Goal: Task Accomplishment & Management: Manage account settings

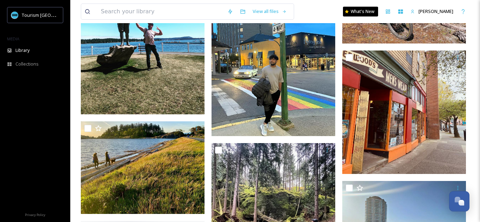
scroll to position [381, 0]
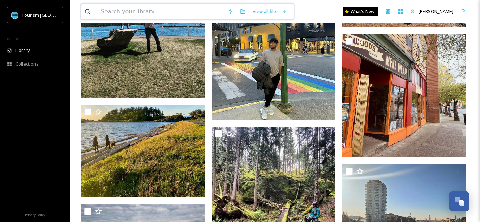
click at [172, 9] on input at bounding box center [160, 11] width 126 height 15
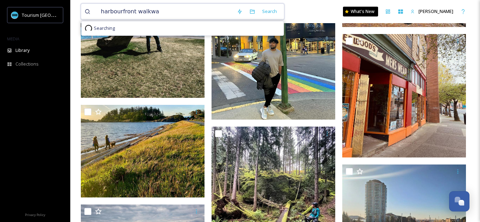
type input "harbourfront walkway"
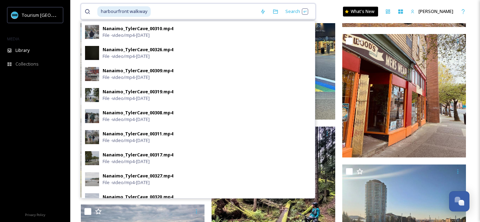
click at [210, 6] on input at bounding box center [203, 11] width 105 height 15
click at [344, 8] on div "harbourfront walkway Search Nanaimo_TylerCave_00310.mp4 File - video/mp4 - [DAT…" at bounding box center [275, 11] width 389 height 23
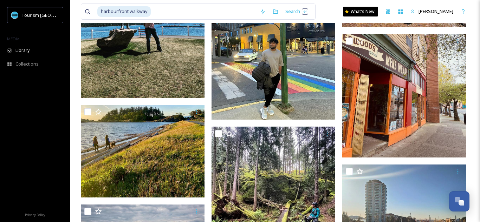
scroll to position [367, 0]
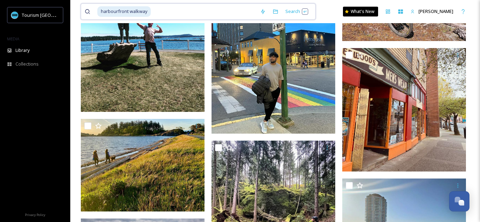
click at [200, 8] on input at bounding box center [203, 11] width 105 height 15
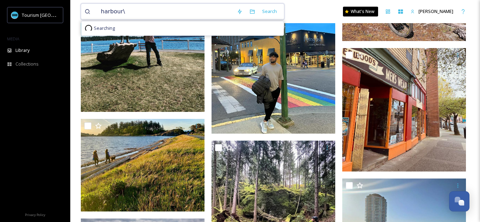
type input "harbour"
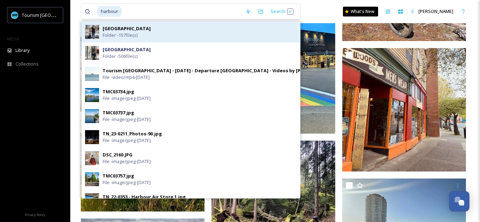
click at [187, 37] on div "Inner Harbour Folder - 157 file(s)" at bounding box center [200, 31] width 194 height 13
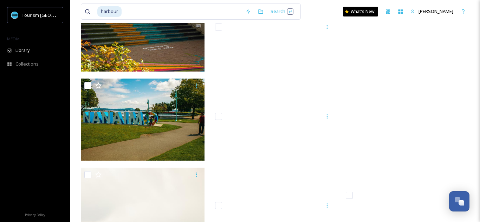
scroll to position [1774, 0]
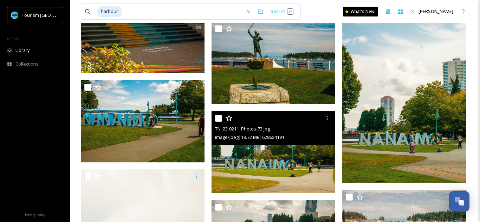
click at [221, 122] on div at bounding box center [274, 118] width 118 height 13
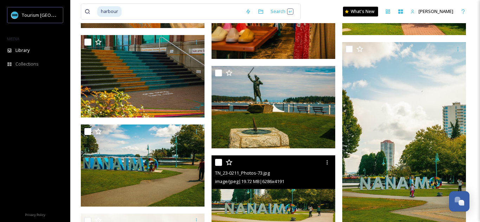
scroll to position [1741, 0]
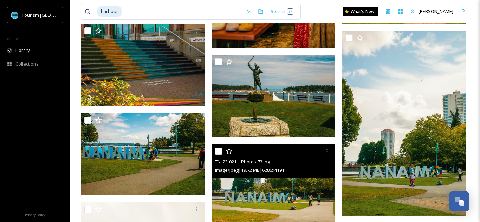
click at [216, 152] on input "checkbox" at bounding box center [218, 151] width 7 height 7
checkbox input "true"
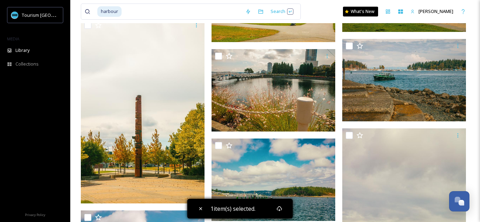
scroll to position [1929, 0]
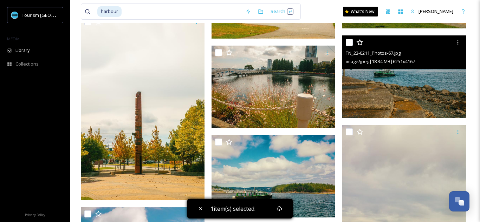
click at [348, 45] on input "checkbox" at bounding box center [349, 42] width 7 height 7
checkbox input "true"
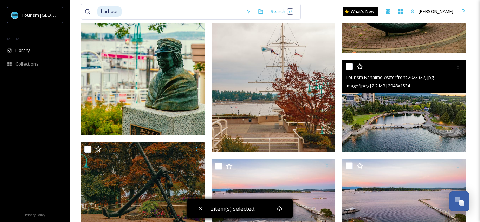
scroll to position [2377, 0]
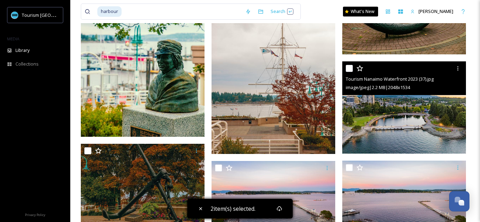
click at [350, 74] on div at bounding box center [405, 68] width 118 height 13
click at [349, 71] on input "checkbox" at bounding box center [349, 68] width 7 height 7
checkbox input "true"
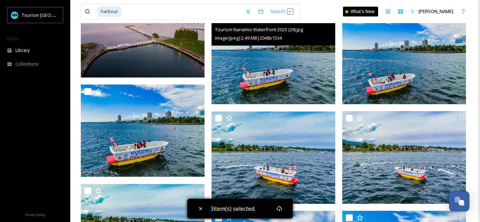
scroll to position [2726, 0]
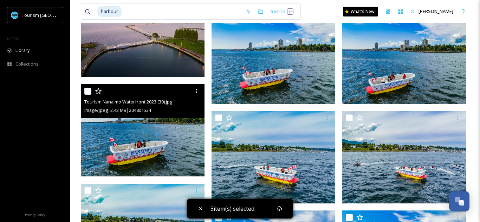
click at [86, 93] on input "checkbox" at bounding box center [87, 91] width 7 height 7
checkbox input "true"
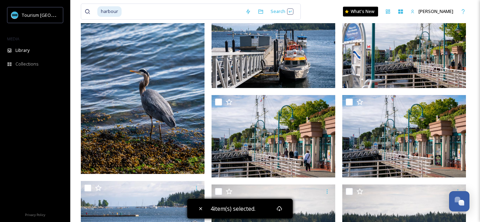
scroll to position [3994, 0]
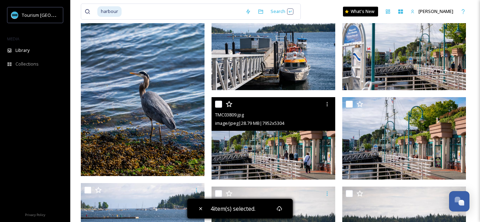
click at [219, 107] on input "checkbox" at bounding box center [218, 104] width 7 height 7
checkbox input "true"
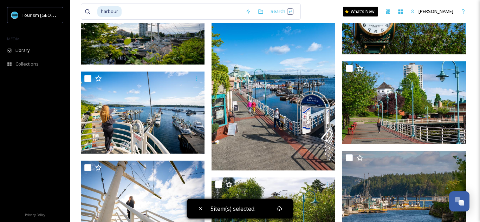
scroll to position [4927, 0]
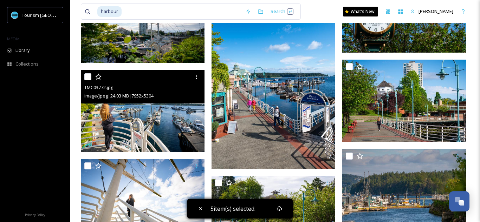
click at [84, 81] on div at bounding box center [143, 77] width 118 height 13
click at [87, 78] on input "checkbox" at bounding box center [87, 76] width 7 height 7
checkbox input "true"
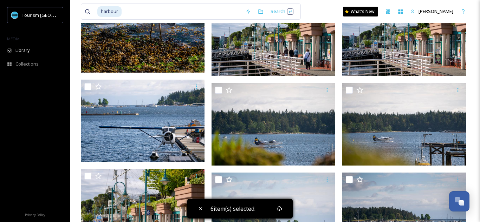
scroll to position [4097, 0]
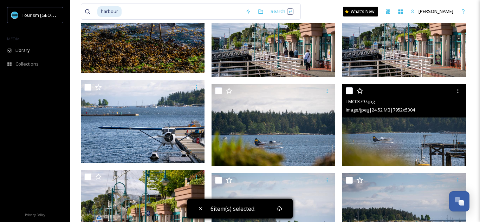
click at [348, 95] on div at bounding box center [405, 91] width 118 height 13
click at [351, 92] on input "checkbox" at bounding box center [349, 90] width 7 height 7
checkbox input "true"
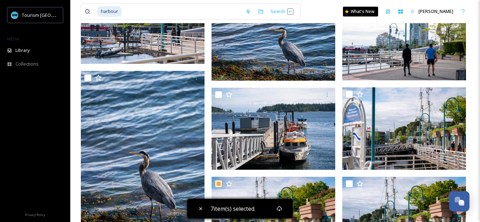
scroll to position [3916, 0]
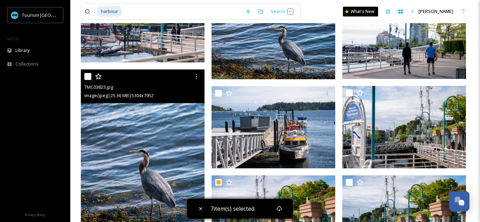
click at [87, 77] on input "checkbox" at bounding box center [87, 76] width 7 height 7
checkbox input "true"
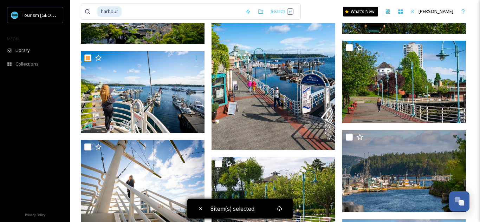
scroll to position [4947, 0]
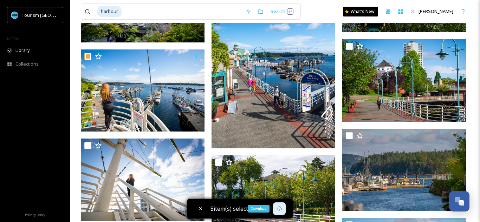
click at [276, 211] on icon at bounding box center [279, 209] width 6 height 6
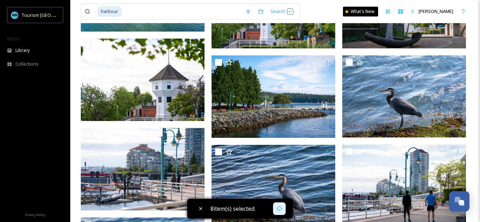
scroll to position [3761, 0]
